Goal: Task Accomplishment & Management: Manage account settings

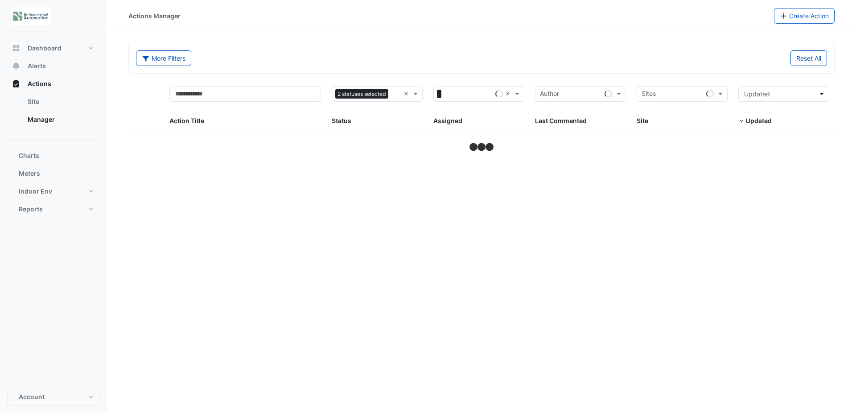
select select "**"
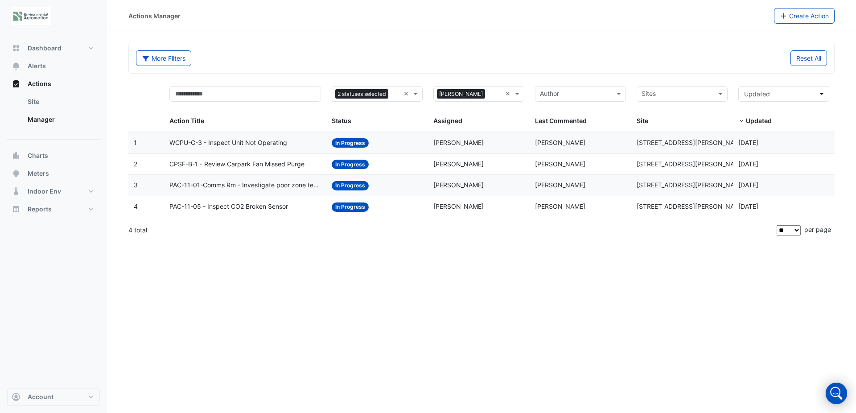
click at [296, 136] on datatable-body-cell "Action Title: WCPU-G-3 - Inspect Unit Not Operating" at bounding box center [245, 142] width 163 height 21
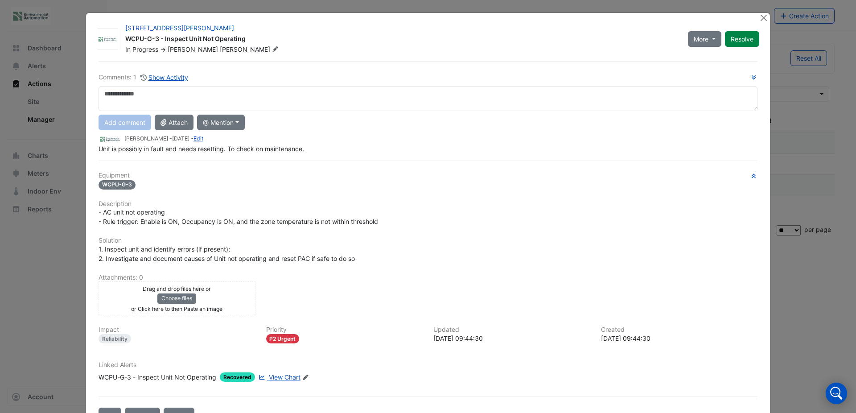
click at [207, 95] on textarea at bounding box center [428, 98] width 659 height 25
click at [272, 96] on textarea "**********" at bounding box center [428, 98] width 659 height 25
click at [222, 118] on button "@ Mention" at bounding box center [221, 123] width 48 height 16
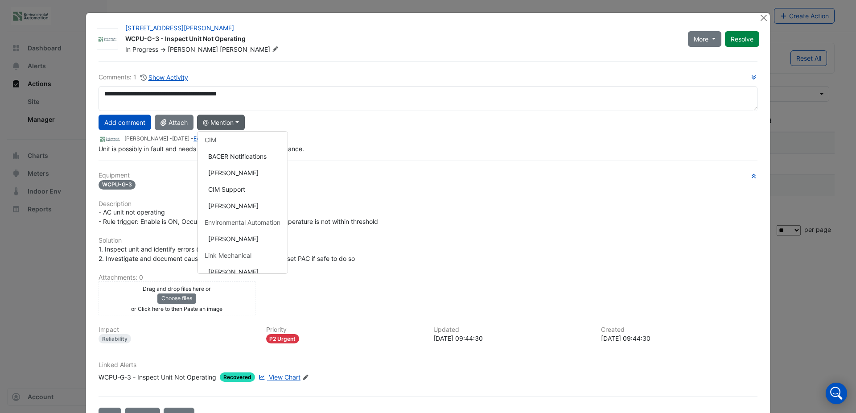
scroll to position [63, 0]
click at [268, 260] on button "[PERSON_NAME]" at bounding box center [243, 261] width 90 height 16
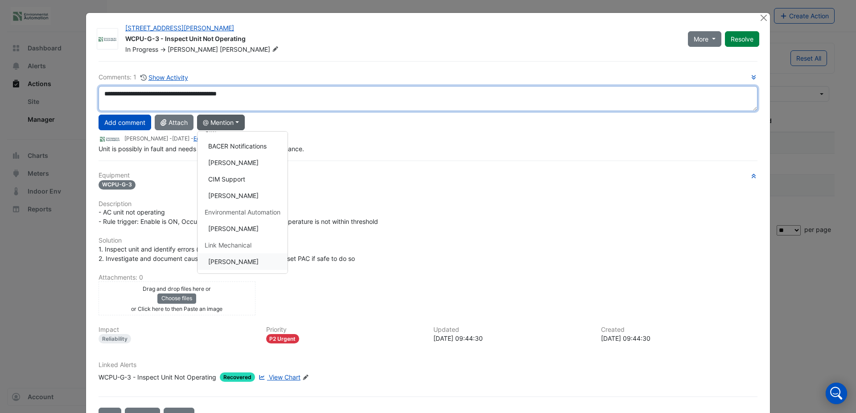
type textarea "**********"
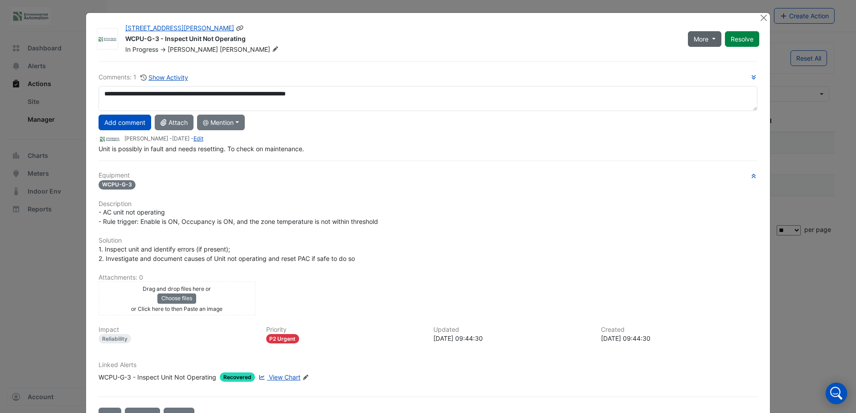
click at [709, 38] on button "More" at bounding box center [704, 39] width 33 height 16
click at [544, 179] on h6 "Equipment" at bounding box center [428, 176] width 659 height 8
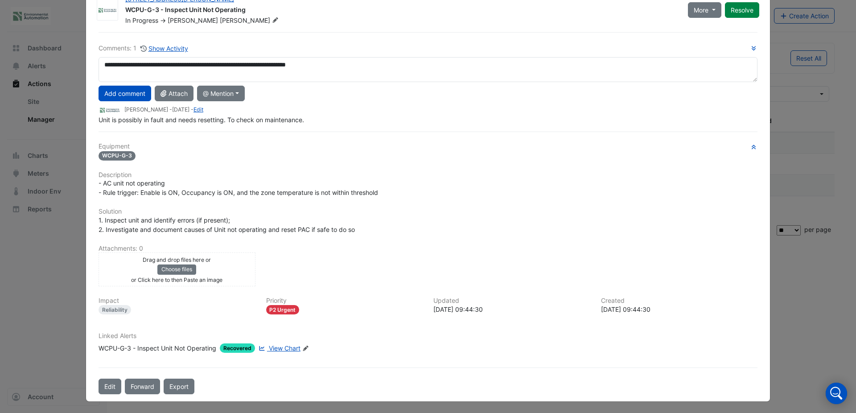
scroll to position [0, 0]
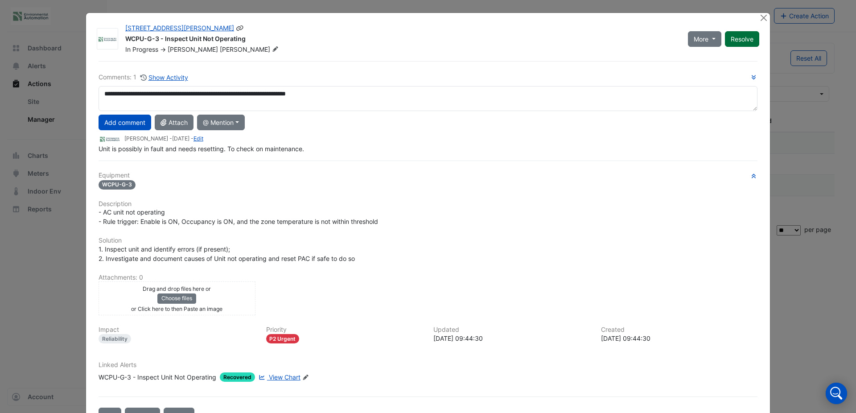
click at [743, 45] on button "Resolve" at bounding box center [742, 39] width 34 height 16
click at [759, 22] on div at bounding box center [764, 18] width 11 height 10
click at [759, 18] on button "Close" at bounding box center [763, 17] width 9 height 9
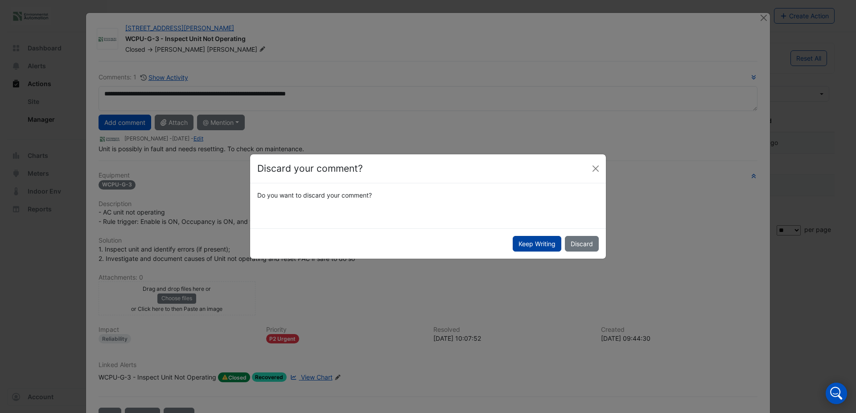
click at [539, 247] on button "Keep Writing" at bounding box center [537, 244] width 49 height 16
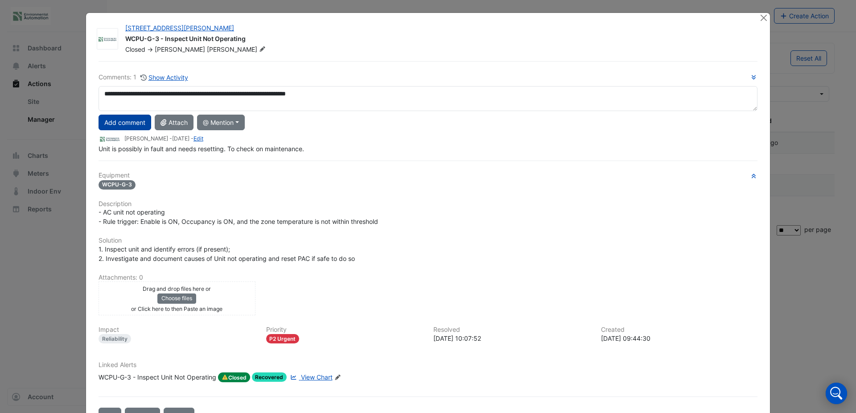
click at [135, 118] on button "Add comment" at bounding box center [125, 123] width 53 height 16
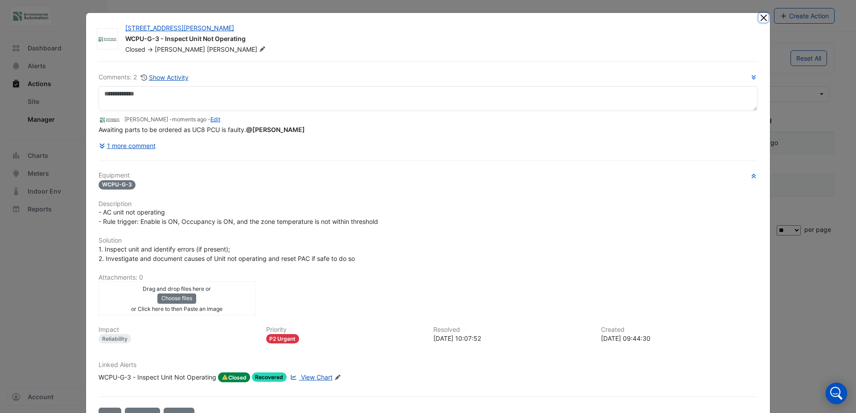
click at [762, 18] on button "Close" at bounding box center [763, 17] width 9 height 9
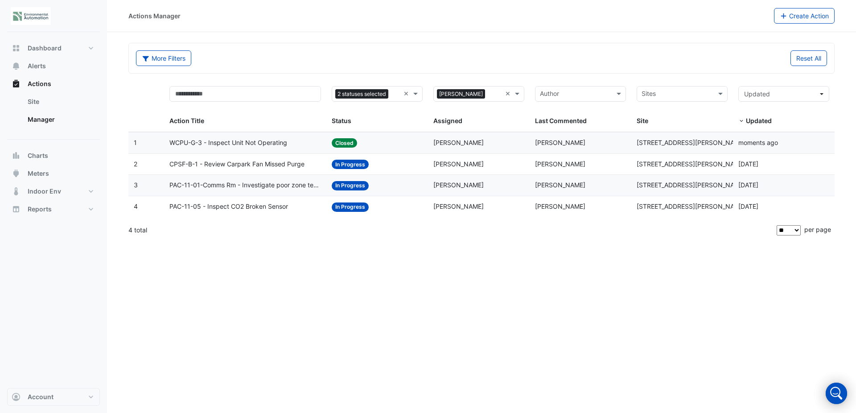
click at [248, 143] on span "WCPU-G-3 - Inspect Unit Not Operating" at bounding box center [228, 143] width 118 height 10
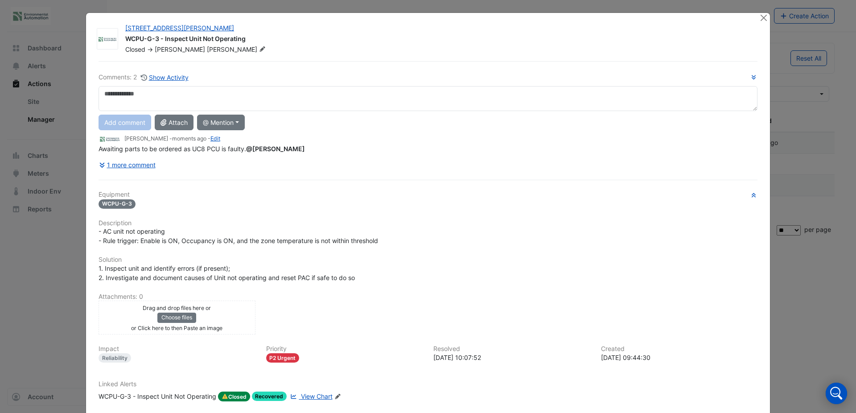
scroll to position [48, 0]
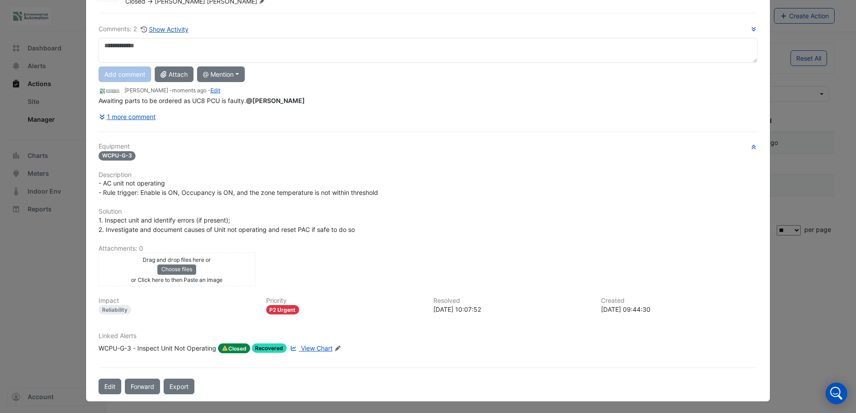
click at [233, 347] on span "Closed" at bounding box center [234, 348] width 32 height 10
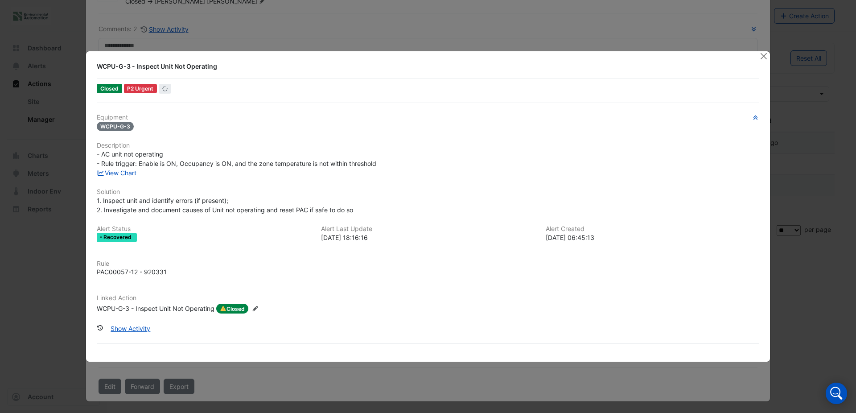
scroll to position [29, 0]
click at [256, 308] on icon at bounding box center [254, 308] width 5 height 5
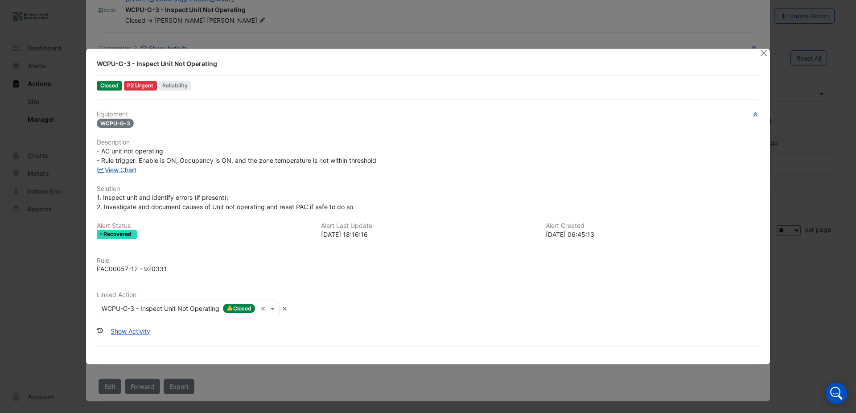
click at [248, 309] on input "text" at bounding box center [179, 308] width 155 height 9
click at [239, 308] on input "text" at bounding box center [179, 308] width 155 height 9
click at [108, 83] on span "Closed" at bounding box center [109, 85] width 25 height 9
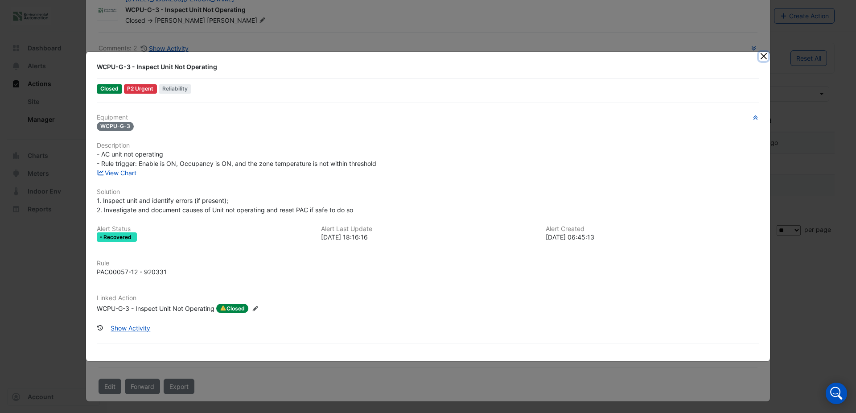
click at [761, 60] on button "Close" at bounding box center [763, 56] width 9 height 9
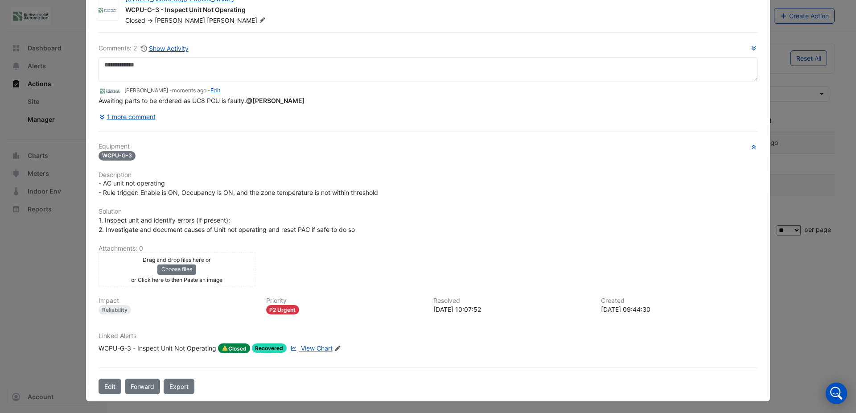
scroll to position [0, 0]
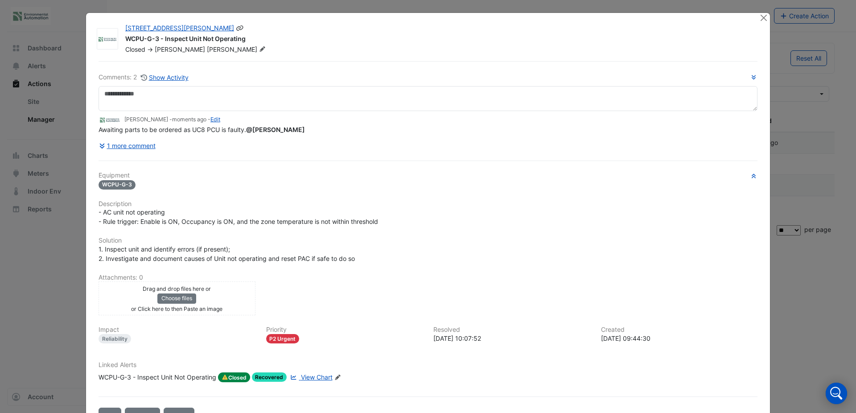
click at [206, 45] on div "WCPU-G-3 - Inspect Unit Not Operating" at bounding box center [436, 39] width 623 height 11
click at [260, 50] on icon at bounding box center [262, 48] width 5 height 5
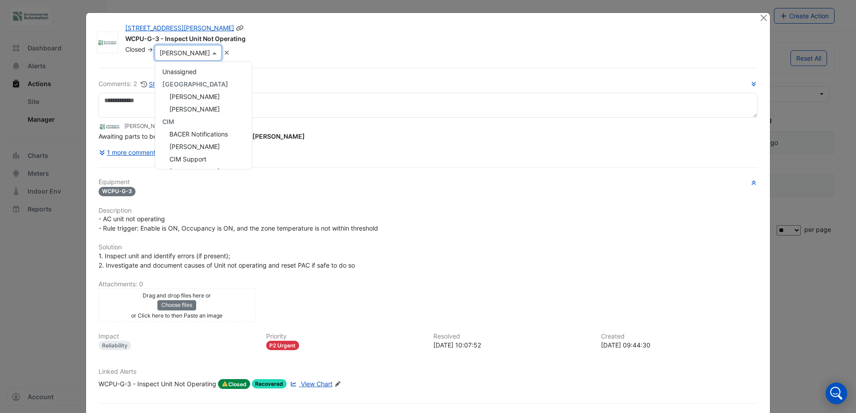
scroll to position [62, 0]
click at [393, 29] on div "[STREET_ADDRESS][PERSON_NAME]" at bounding box center [436, 29] width 623 height 11
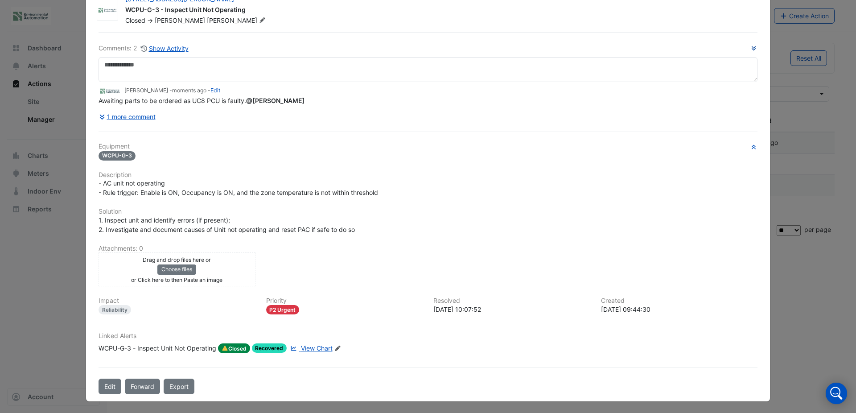
scroll to position [0, 0]
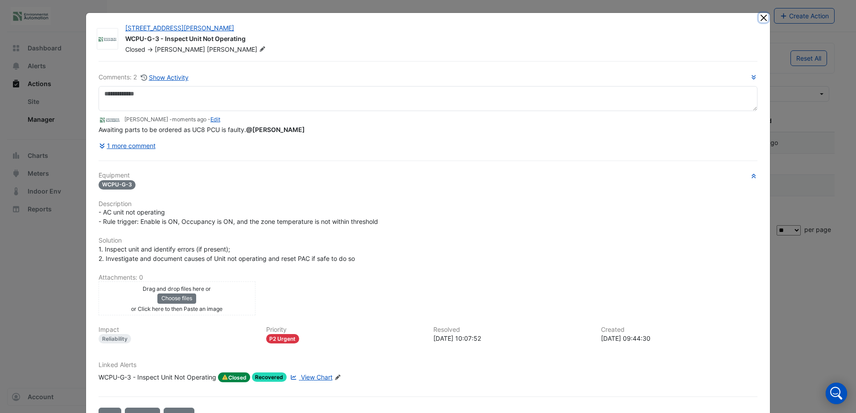
click at [759, 21] on button "Close" at bounding box center [763, 17] width 9 height 9
